Goal: Information Seeking & Learning: Learn about a topic

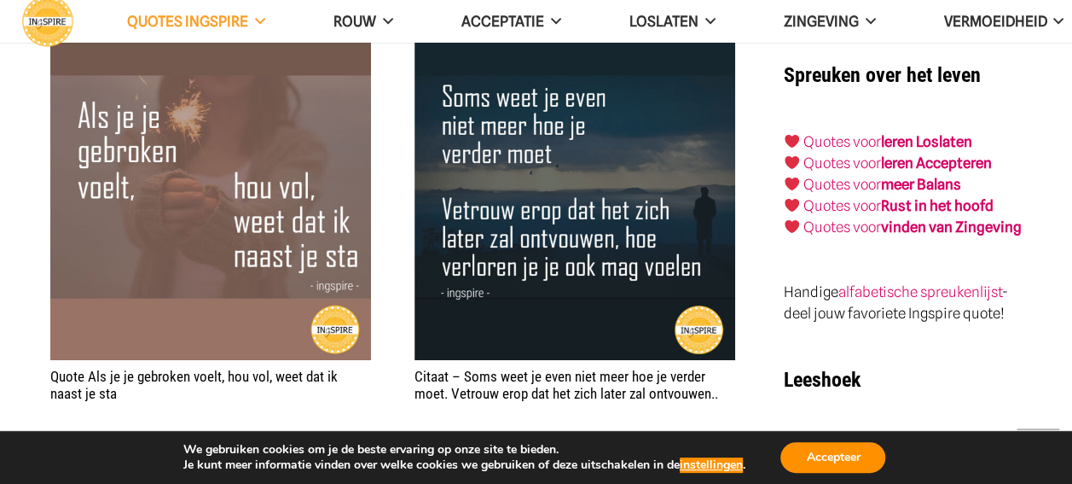
scroll to position [3070, 0]
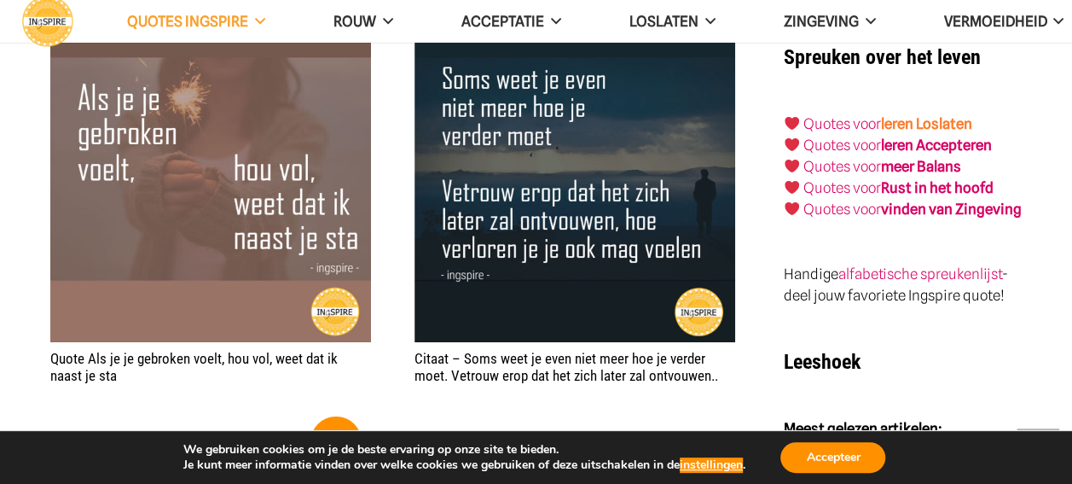
click at [918, 115] on link "leren Loslaten" at bounding box center [926, 123] width 91 height 17
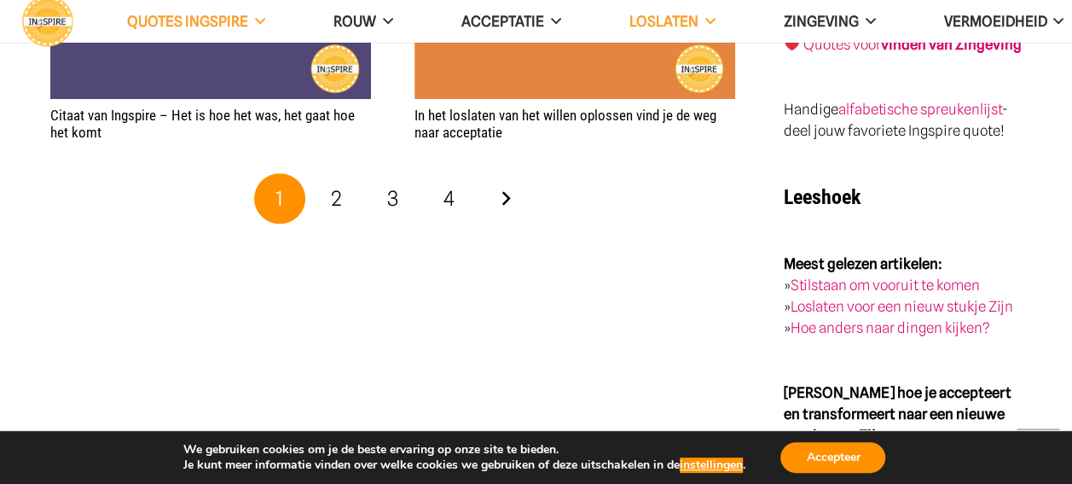
scroll to position [3496, 0]
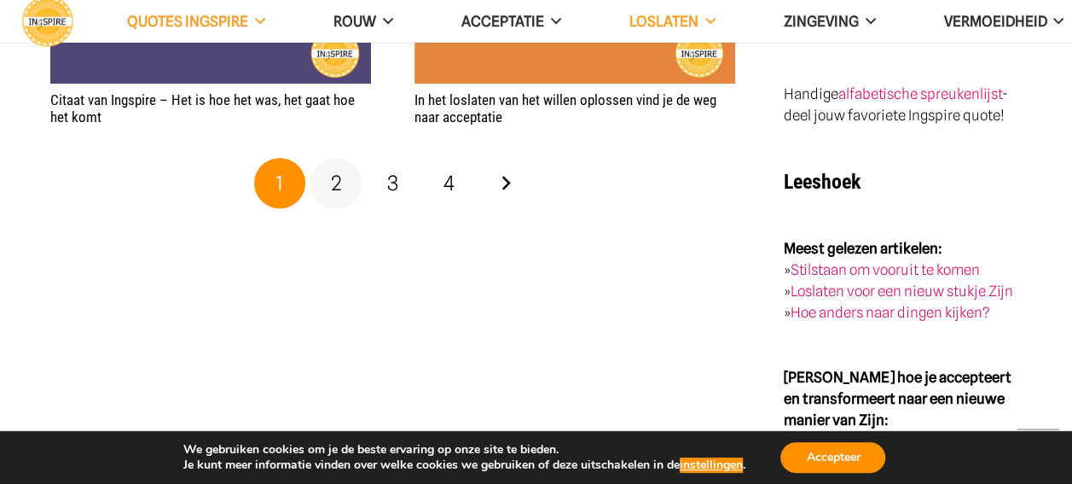
click at [337, 188] on span "2" at bounding box center [336, 183] width 11 height 25
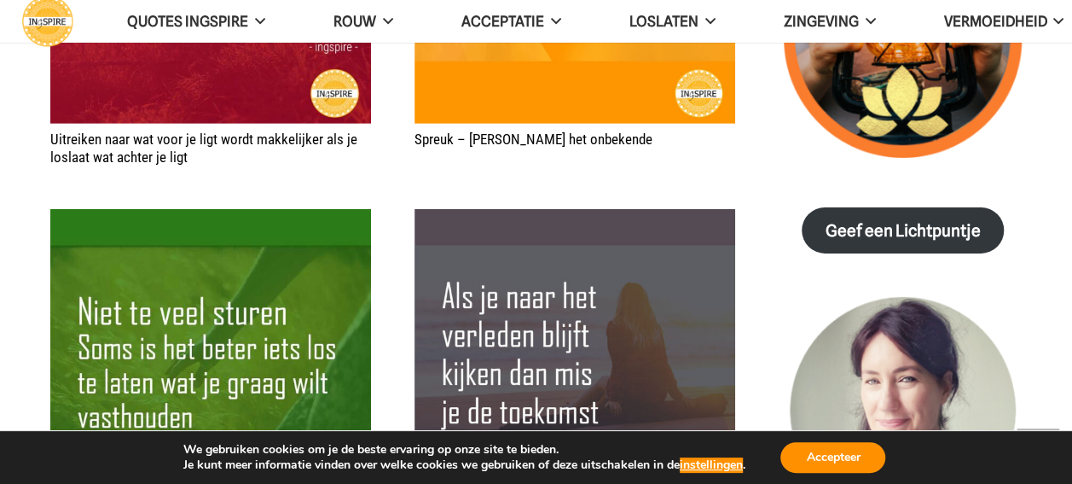
scroll to position [2814, 0]
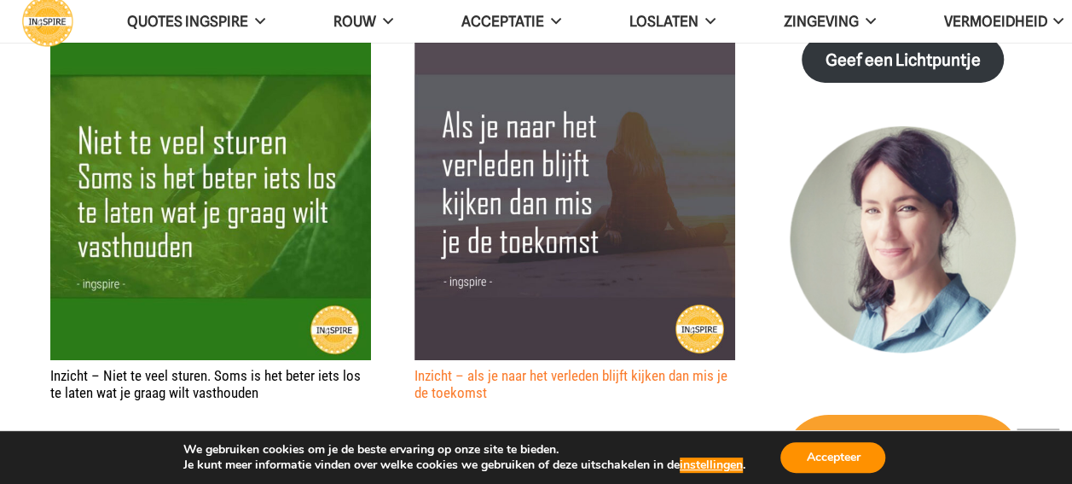
click at [455, 391] on link "Inzicht – als je naar het verleden blijft kijken dan mis je de toekomst" at bounding box center [570, 384] width 313 height 34
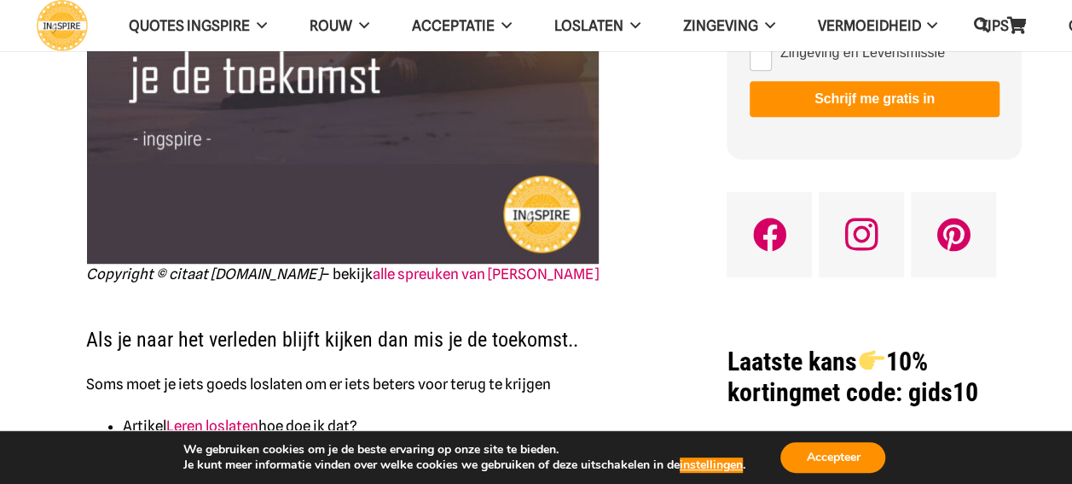
scroll to position [426, 0]
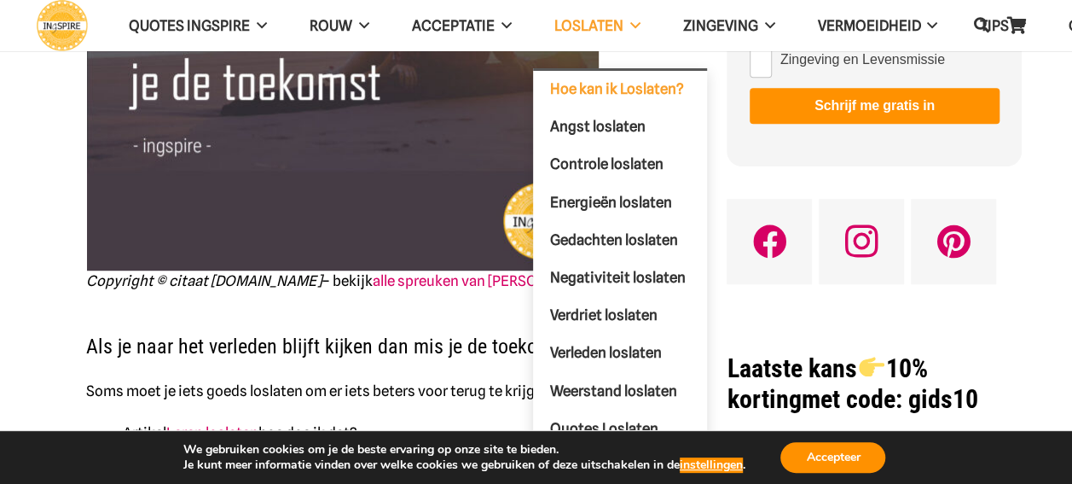
click at [599, 83] on span "Hoe kan ik Loslaten?" at bounding box center [617, 88] width 134 height 17
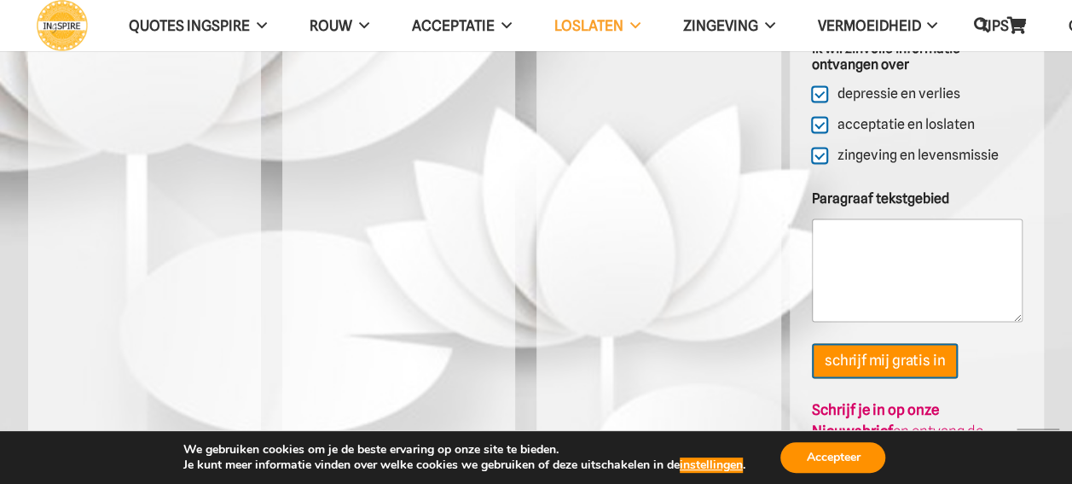
scroll to position [4304, 0]
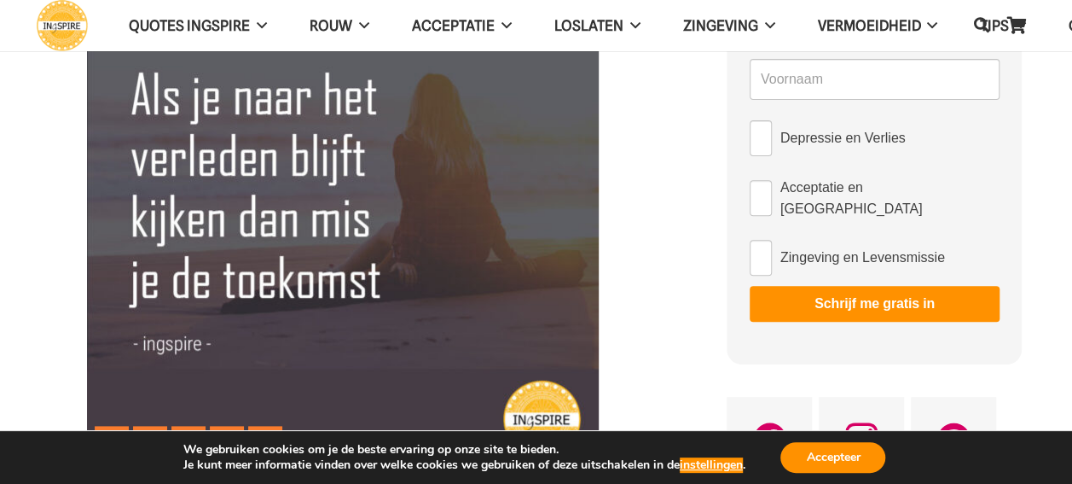
scroll to position [256, 0]
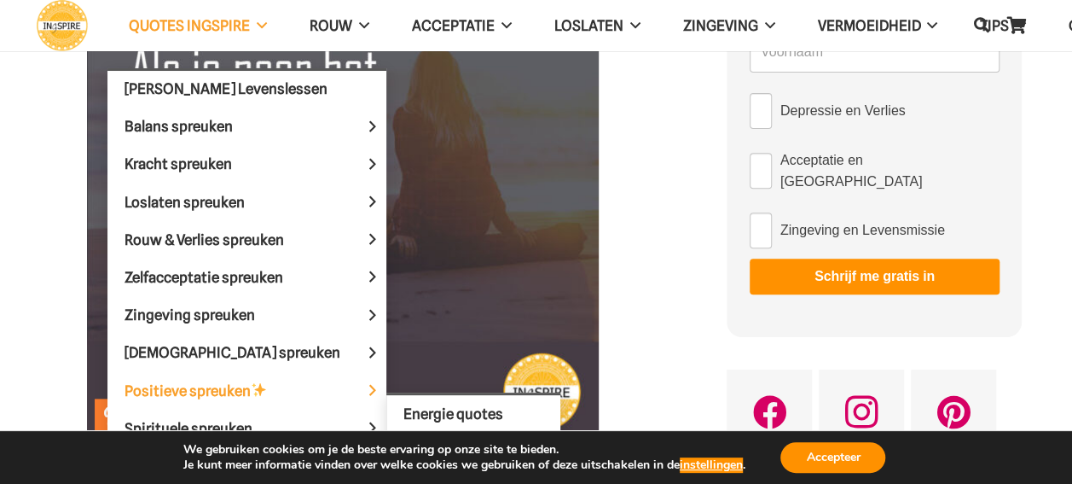
click at [359, 388] on span at bounding box center [372, 390] width 27 height 37
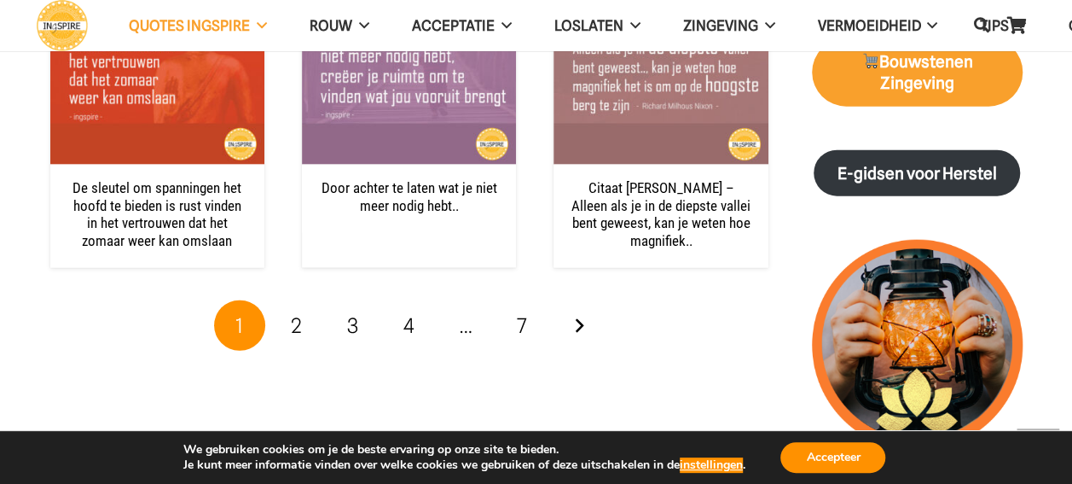
scroll to position [1961, 0]
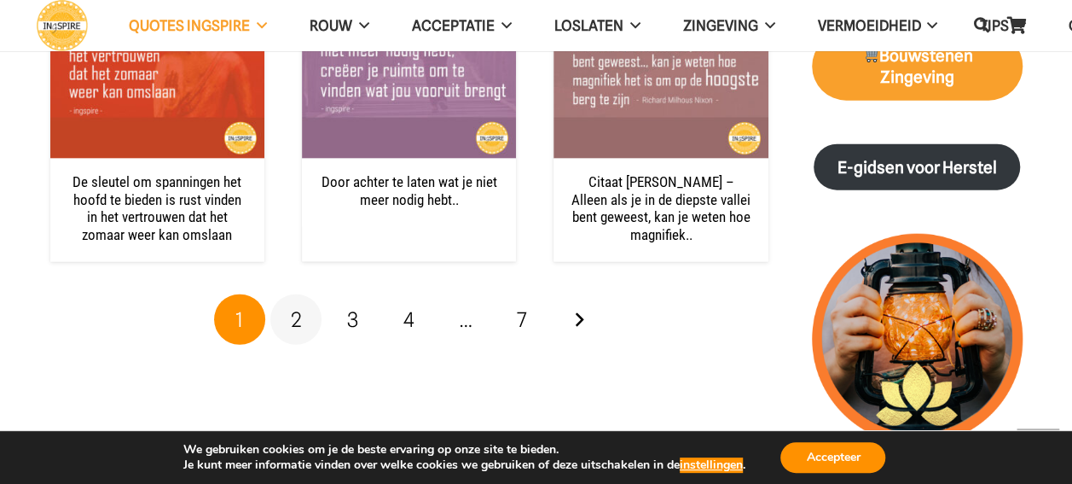
click at [301, 318] on link "2" at bounding box center [295, 319] width 51 height 51
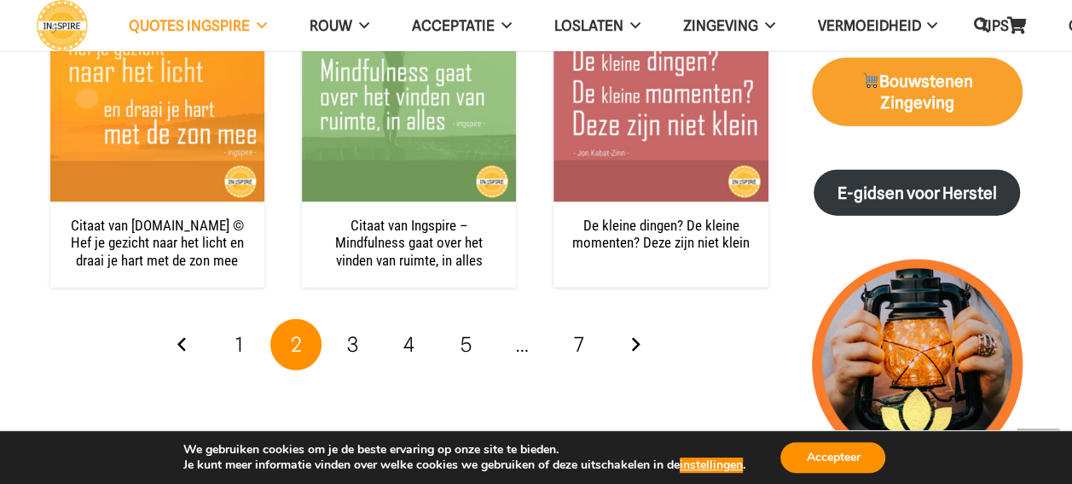
scroll to position [2047, 0]
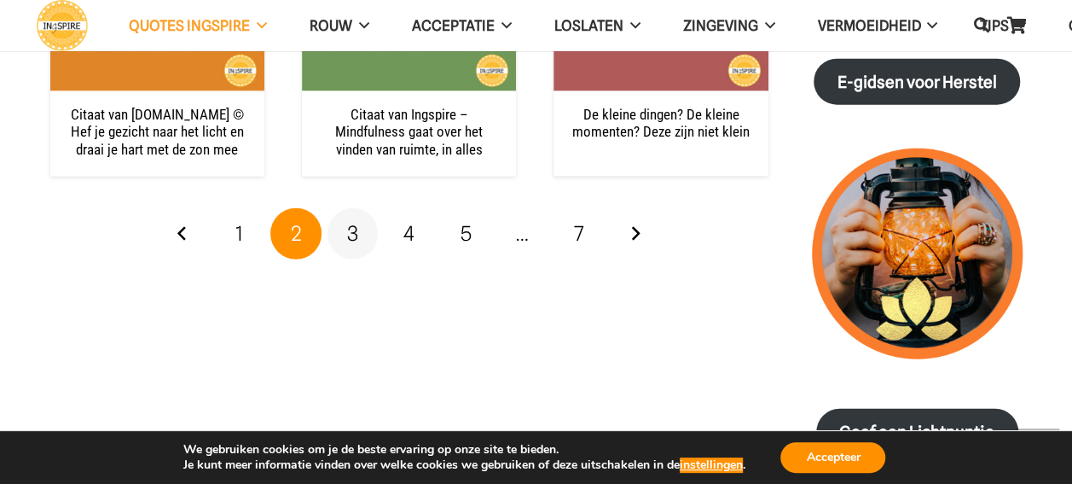
click at [356, 240] on span "3" at bounding box center [352, 233] width 11 height 25
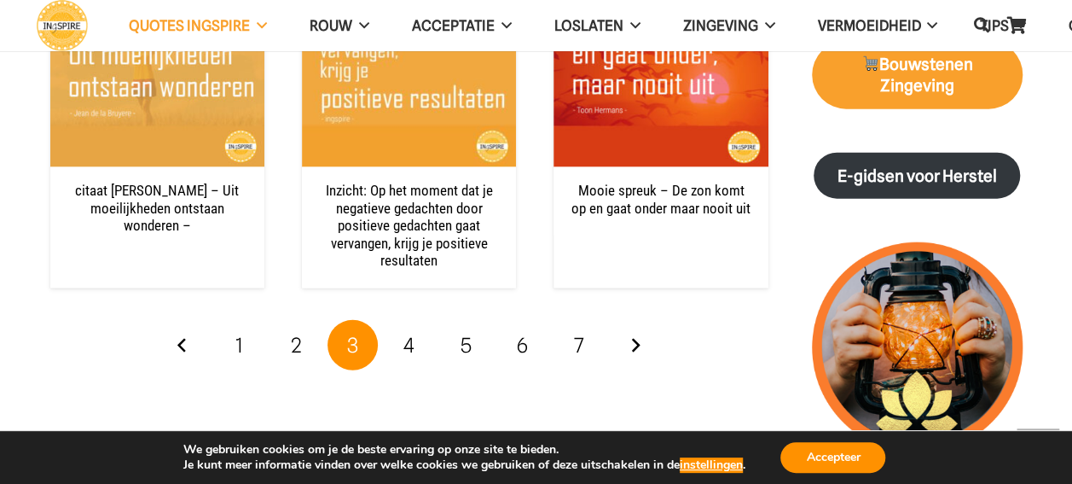
scroll to position [1961, 0]
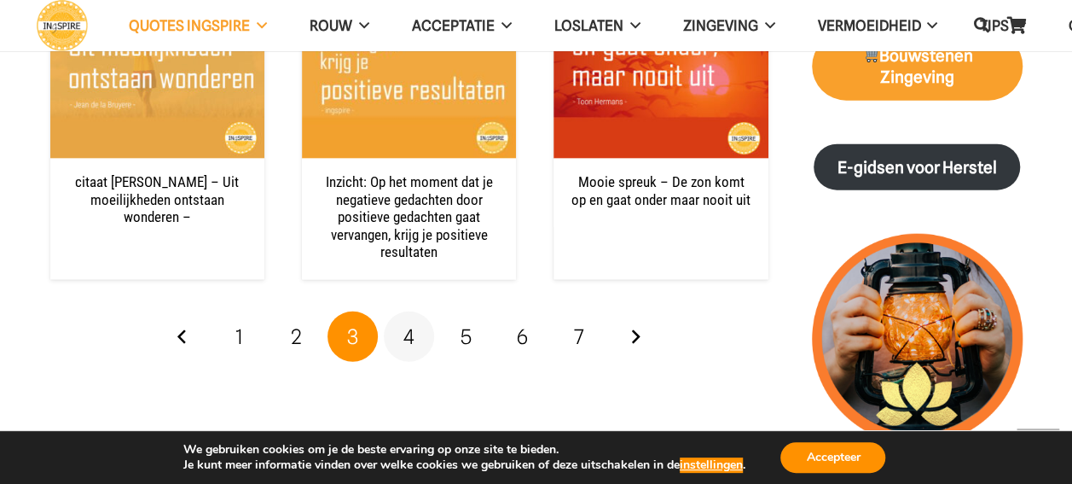
click at [409, 324] on span "4" at bounding box center [408, 336] width 11 height 25
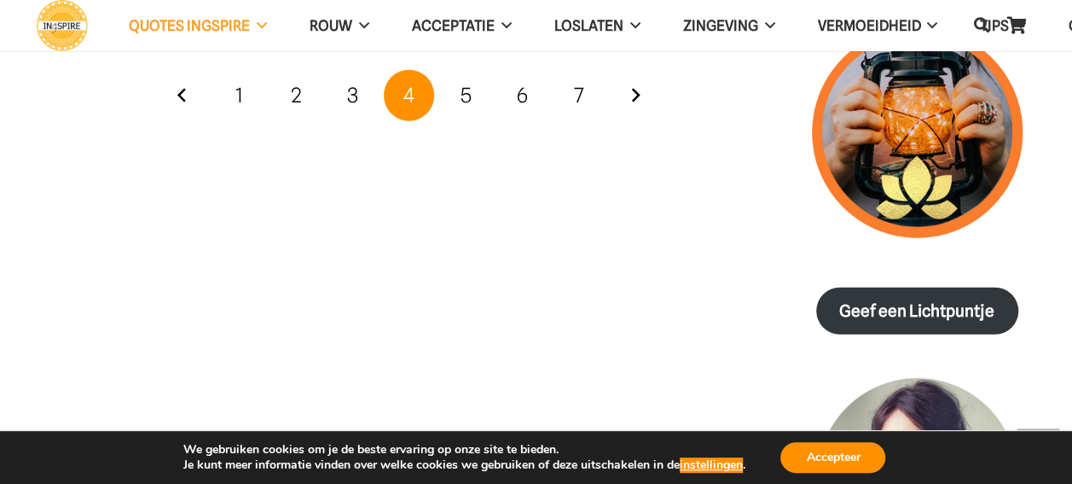
scroll to position [2047, 0]
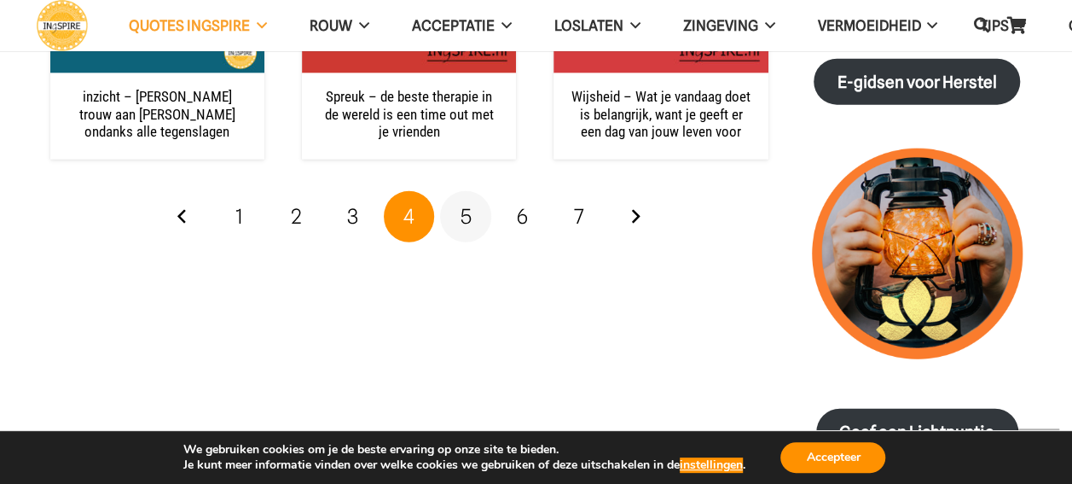
click at [466, 228] on link "5" at bounding box center [465, 216] width 51 height 51
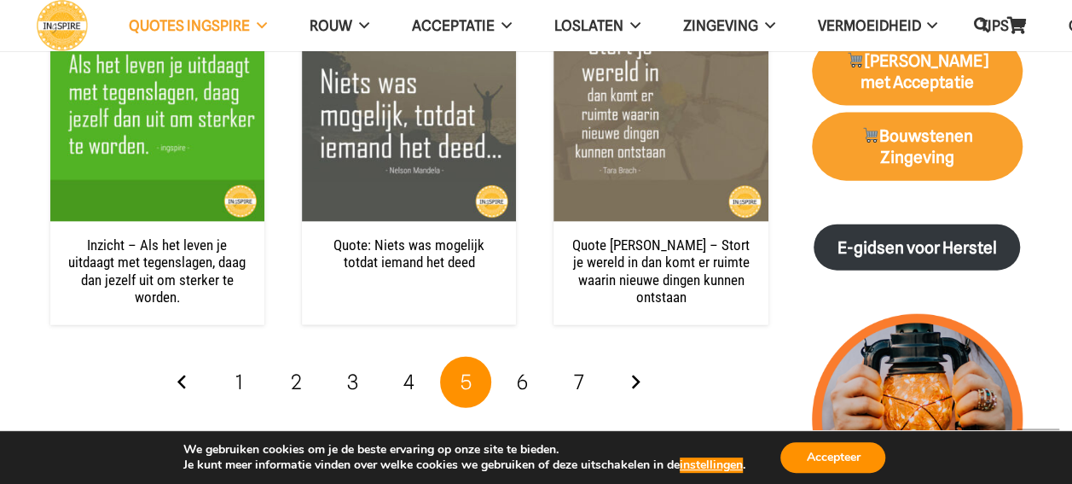
scroll to position [2047, 0]
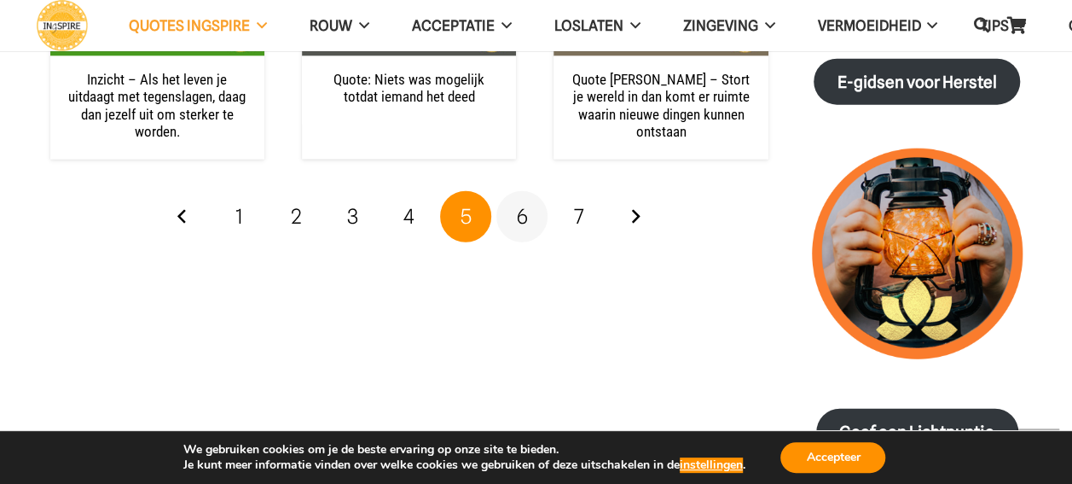
click at [512, 212] on link "6" at bounding box center [521, 216] width 51 height 51
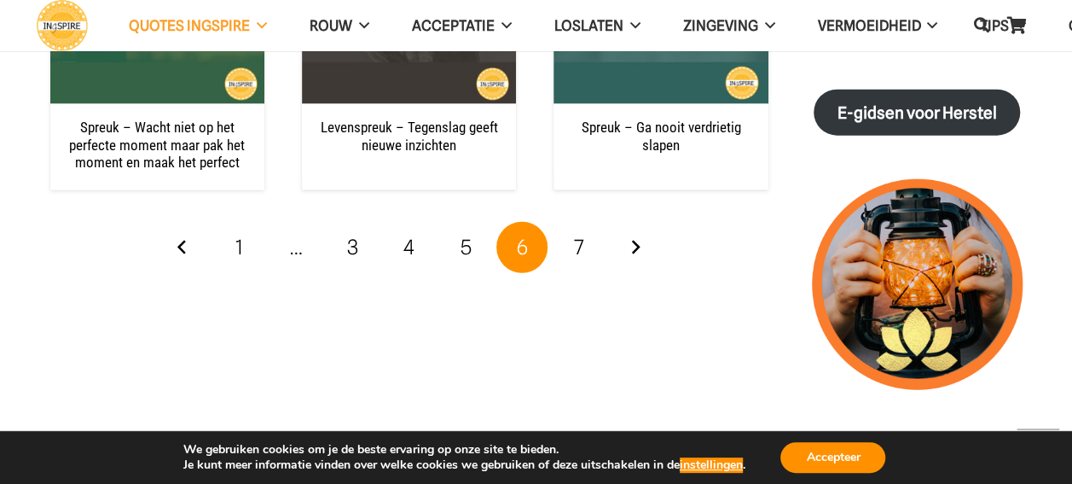
scroll to position [2047, 0]
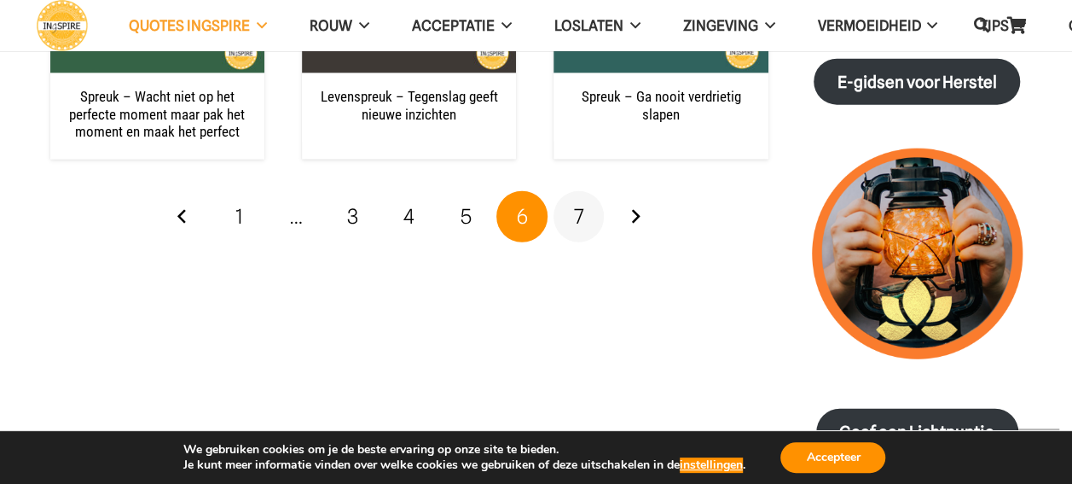
click at [583, 206] on link "7" at bounding box center [578, 216] width 51 height 51
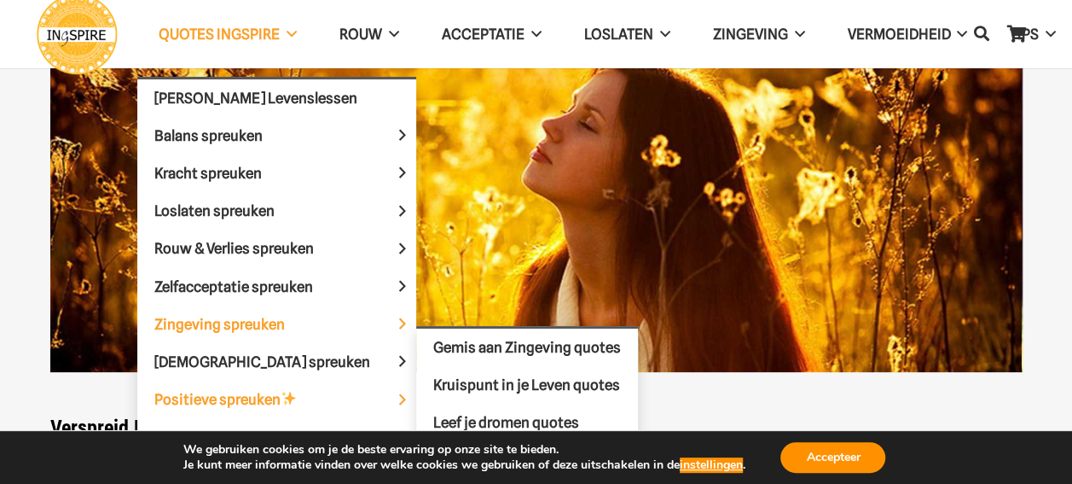
scroll to position [171, 0]
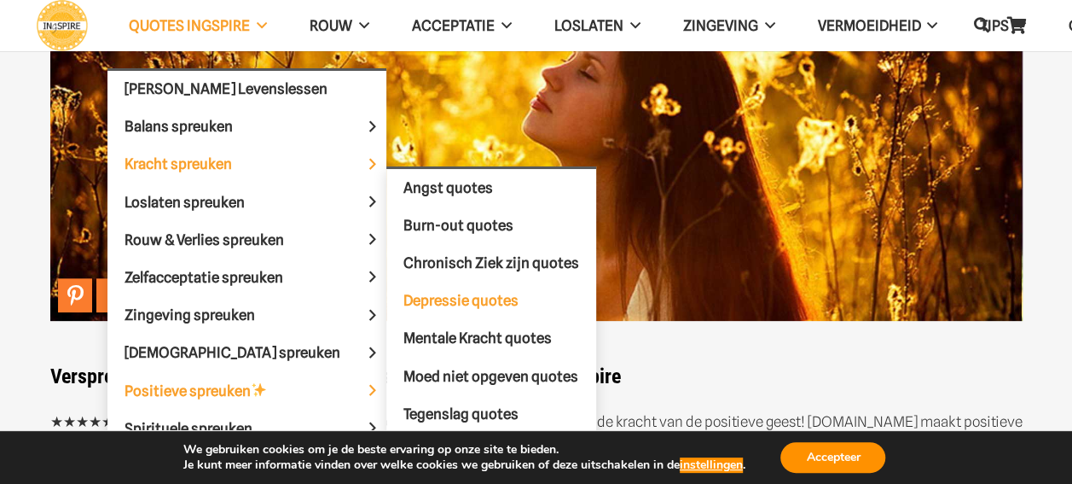
click at [403, 293] on span "Depressie quotes" at bounding box center [460, 300] width 115 height 17
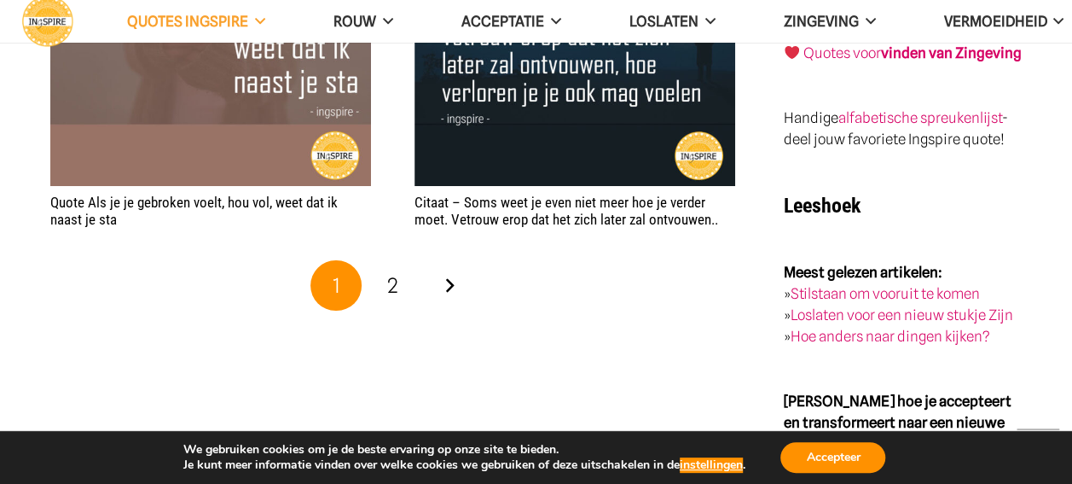
scroll to position [3155, 0]
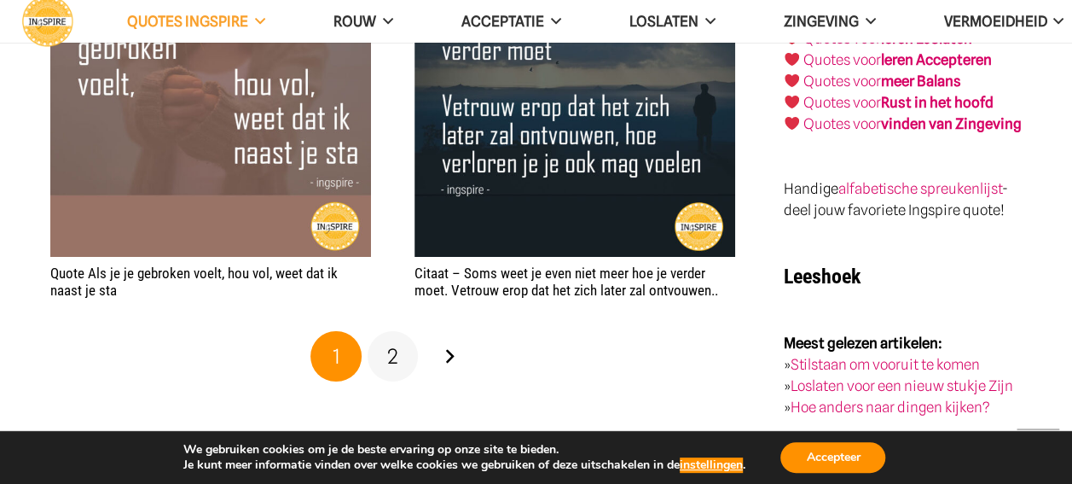
click at [390, 351] on span "2" at bounding box center [392, 356] width 11 height 25
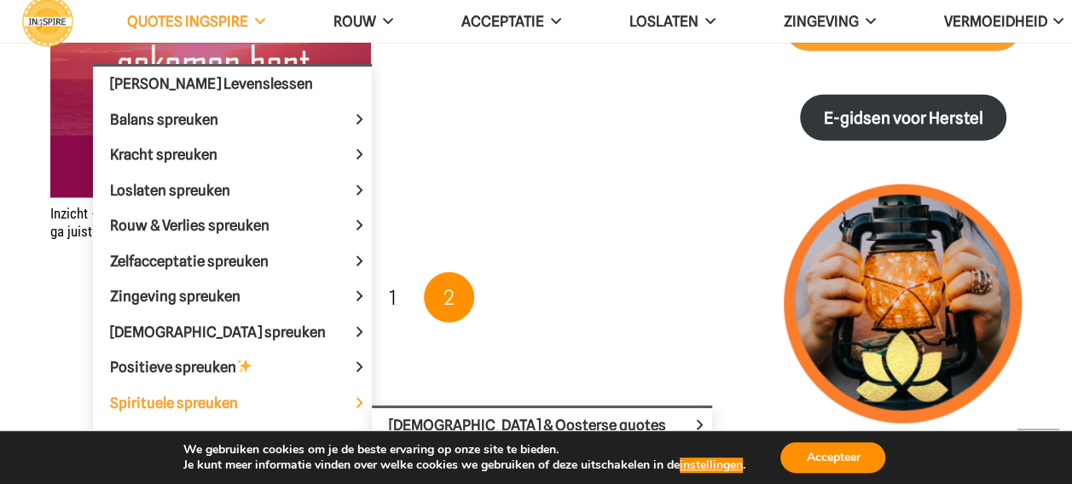
scroll to position [2302, 0]
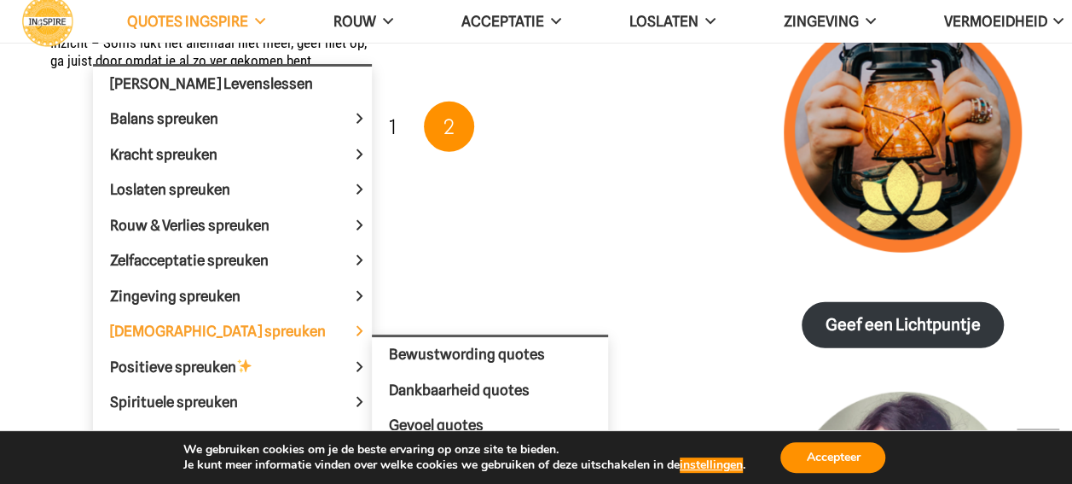
click at [346, 333] on span at bounding box center [359, 331] width 26 height 35
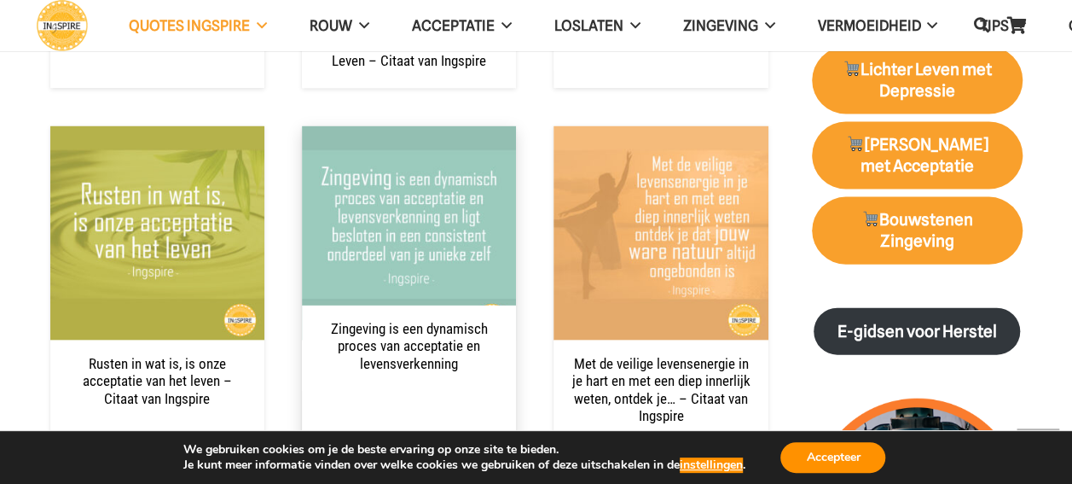
scroll to position [2132, 0]
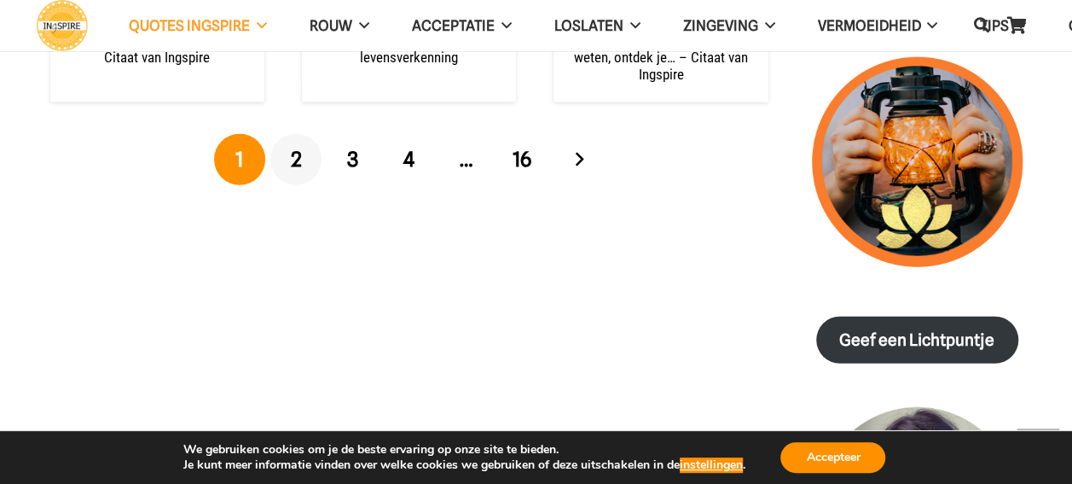
click at [312, 173] on link "2" at bounding box center [295, 159] width 51 height 51
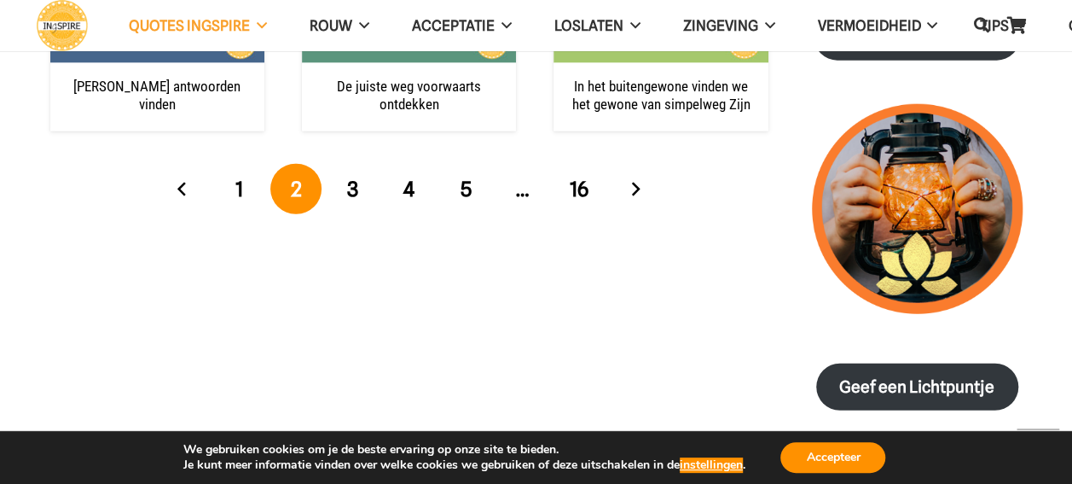
scroll to position [2132, 0]
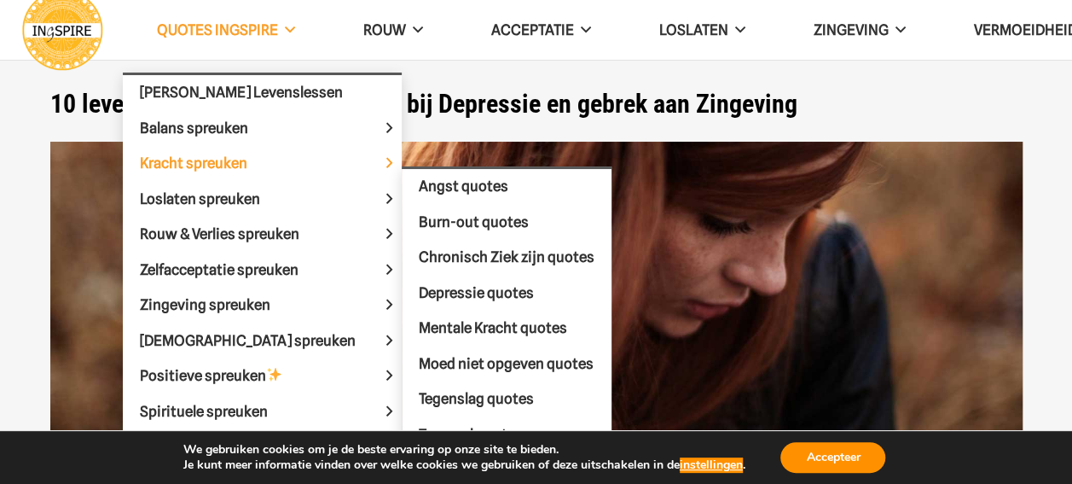
click at [230, 157] on span "Kracht spreuken" at bounding box center [208, 162] width 136 height 17
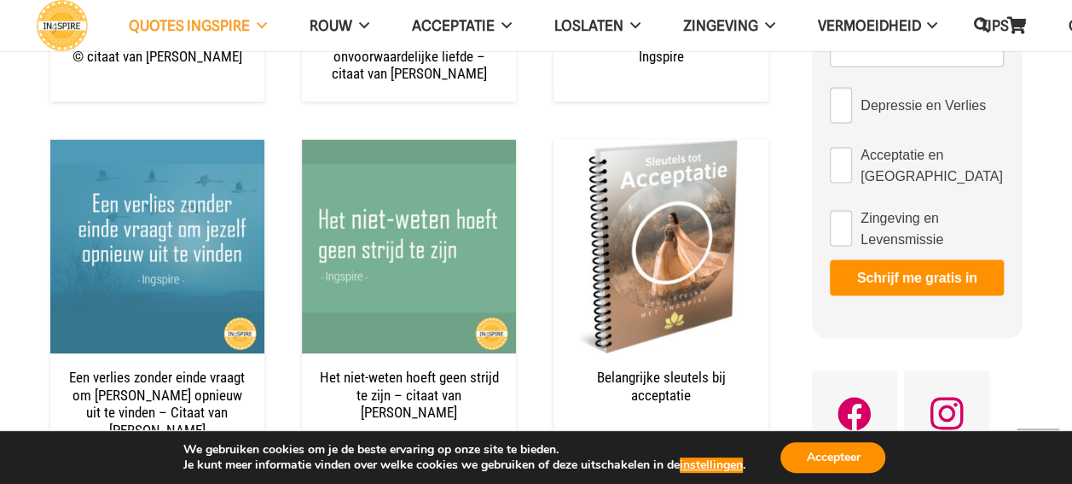
scroll to position [1535, 0]
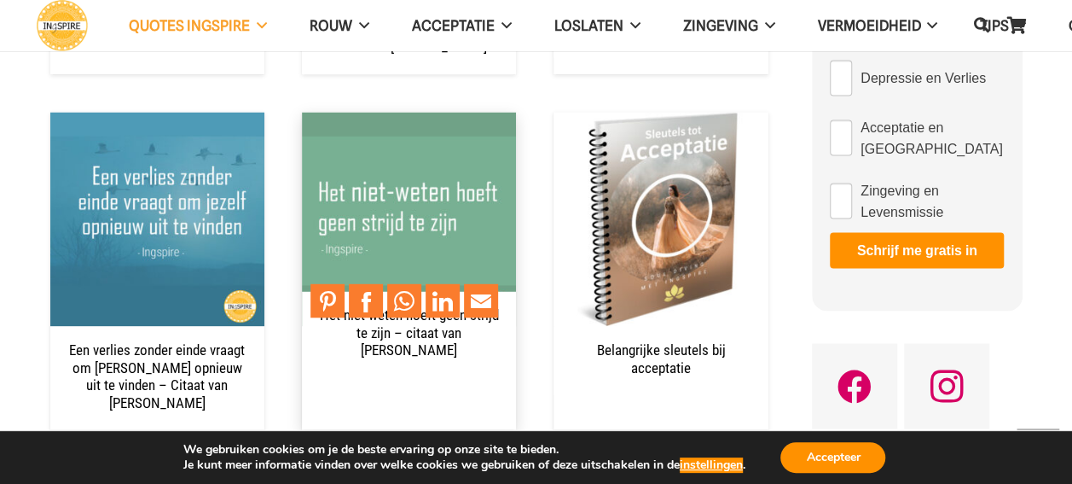
click at [491, 255] on img "Het niet-weten hoeft geen strijd te zijn – citaat van Ingspire" at bounding box center [409, 219] width 214 height 214
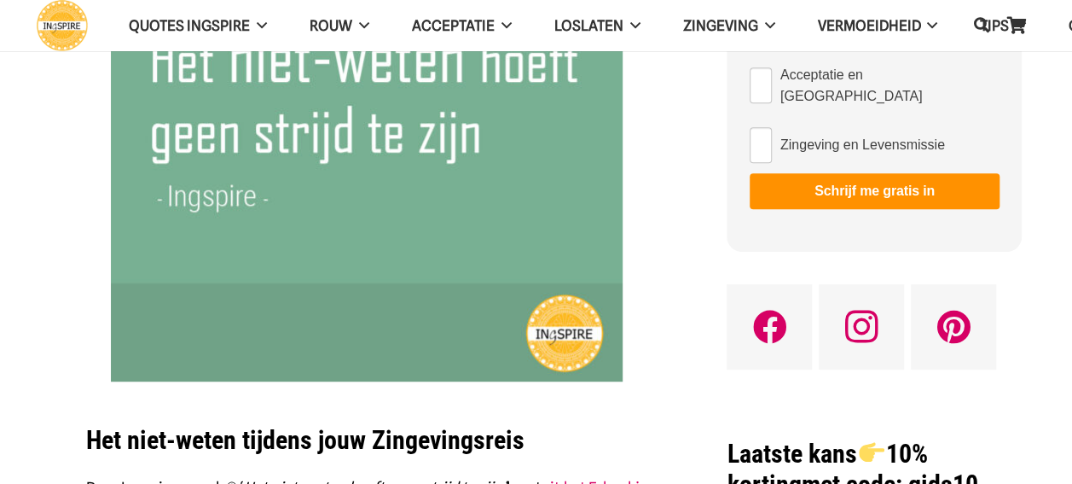
scroll to position [597, 0]
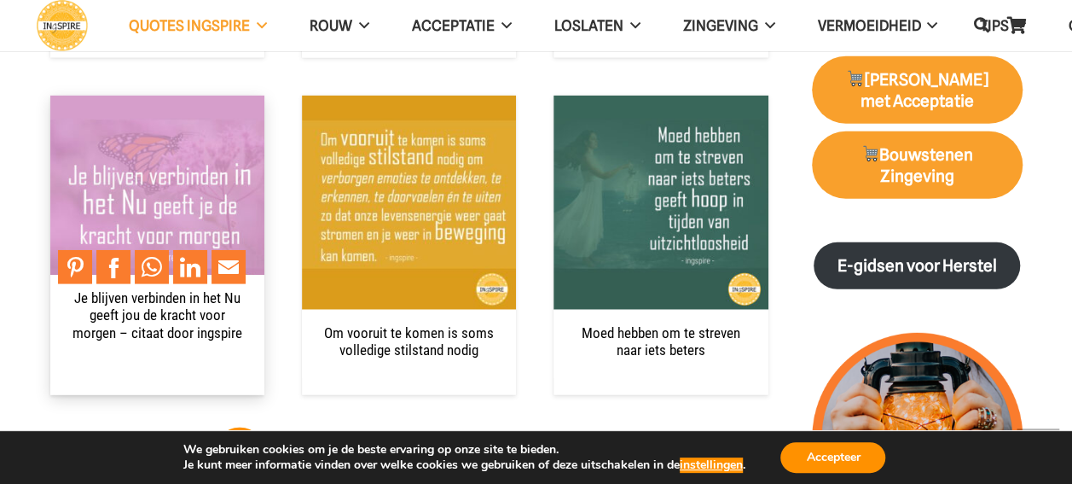
scroll to position [2388, 0]
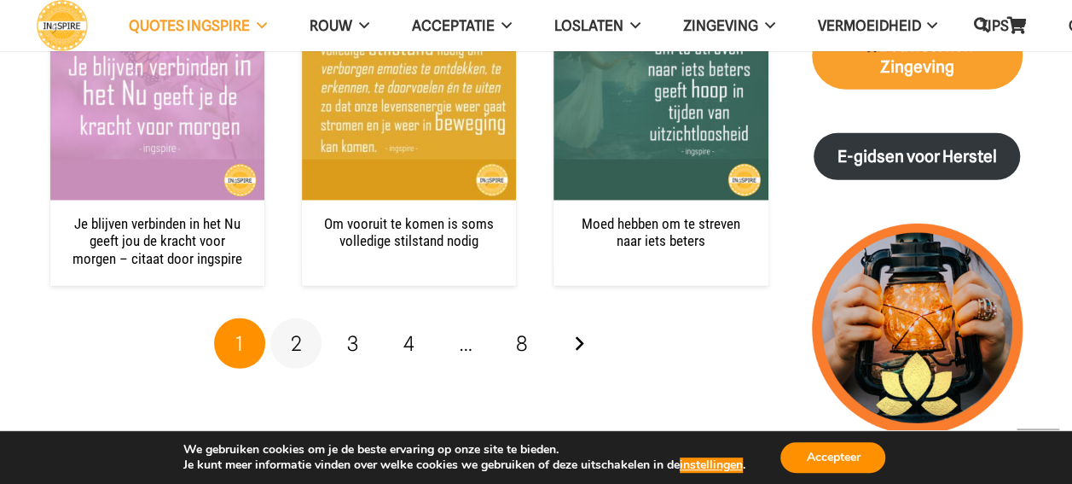
click at [297, 331] on span "2" at bounding box center [296, 343] width 11 height 25
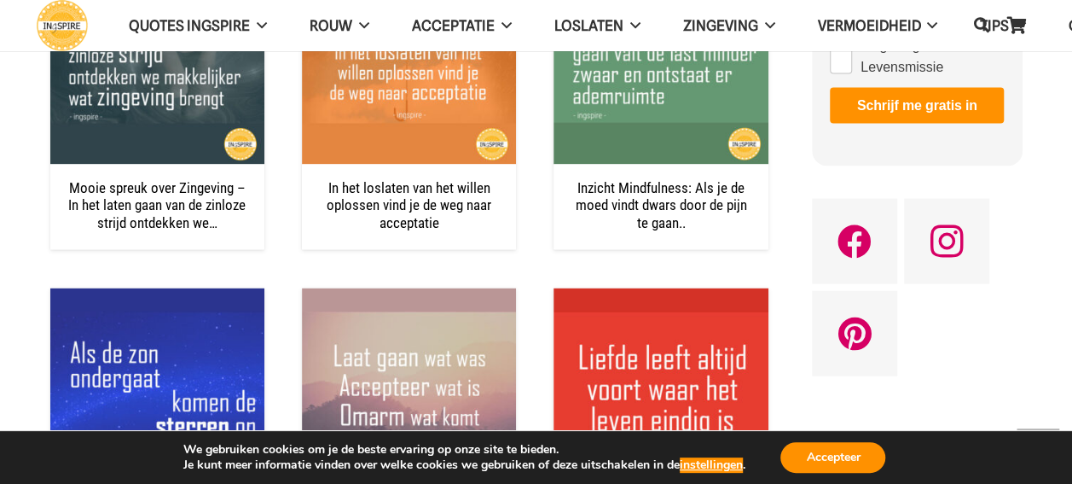
scroll to position [1791, 0]
